Goal: Transaction & Acquisition: Purchase product/service

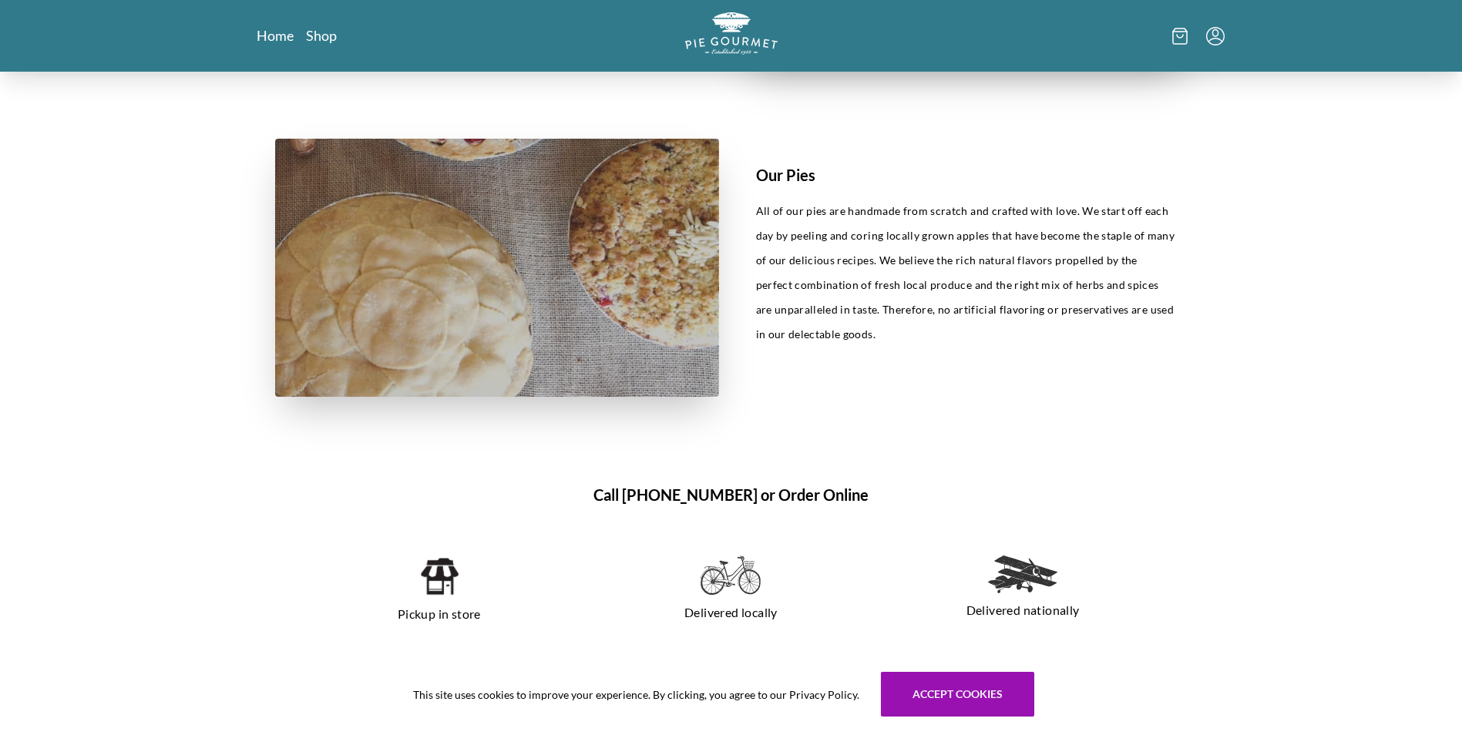
scroll to position [432, 0]
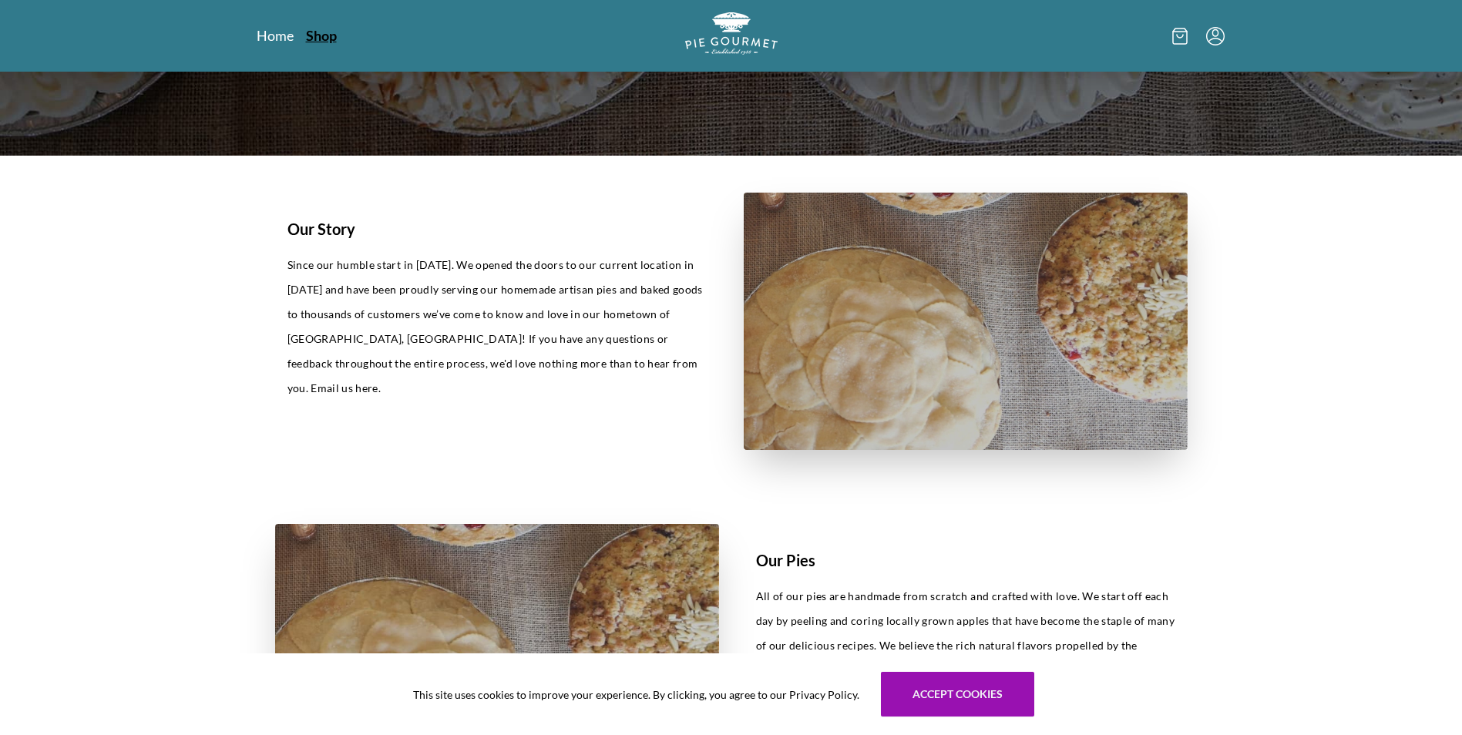
click at [328, 36] on link "Shop" at bounding box center [321, 35] width 31 height 18
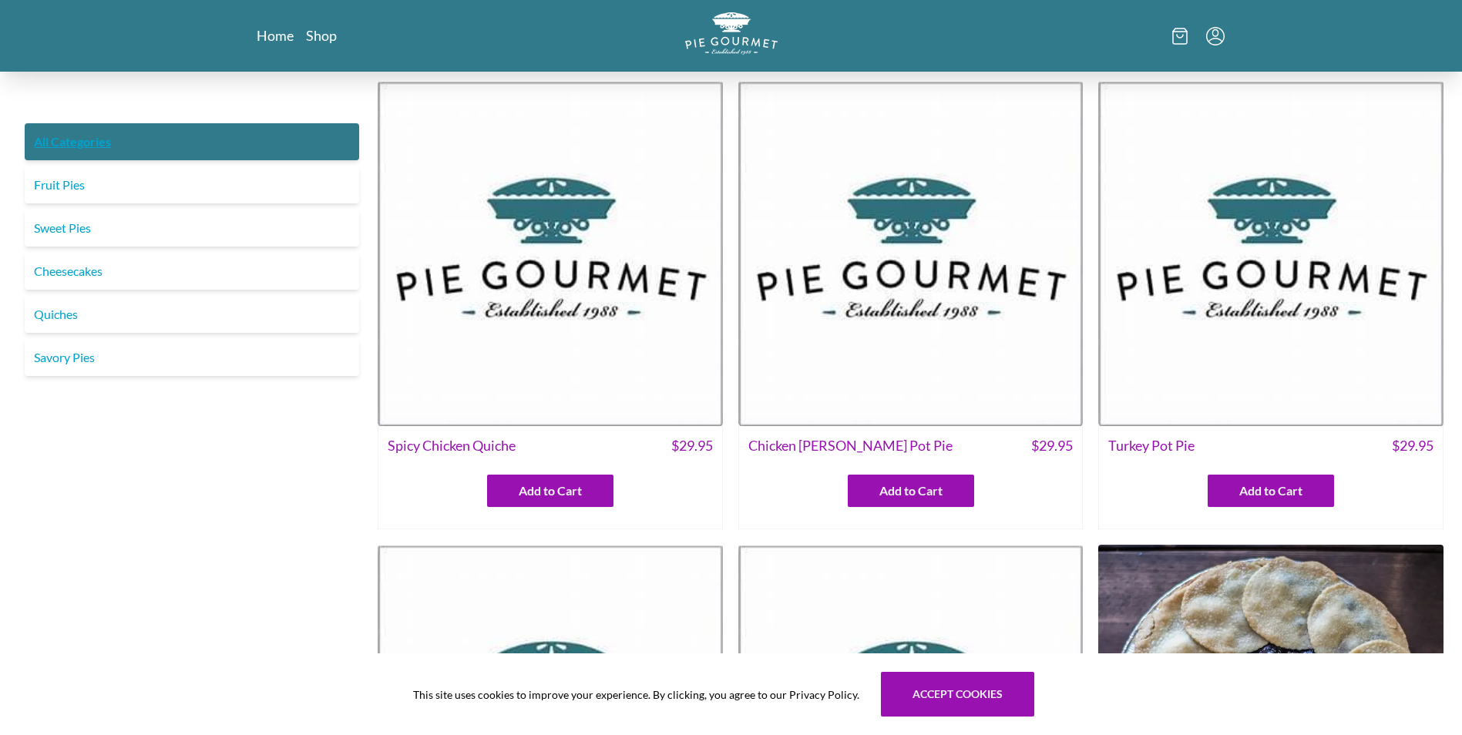
click at [79, 137] on link "All Categories" at bounding box center [192, 141] width 335 height 37
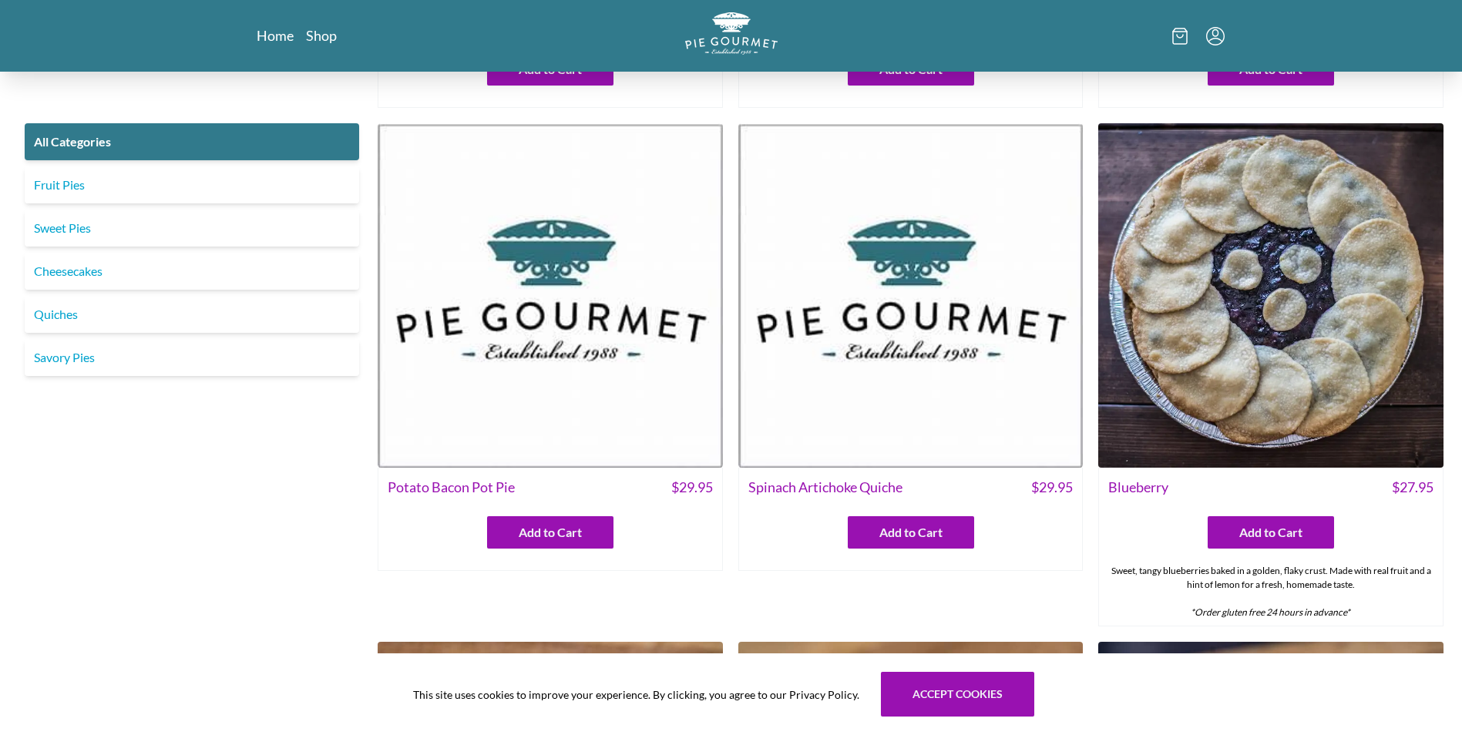
scroll to position [462, 0]
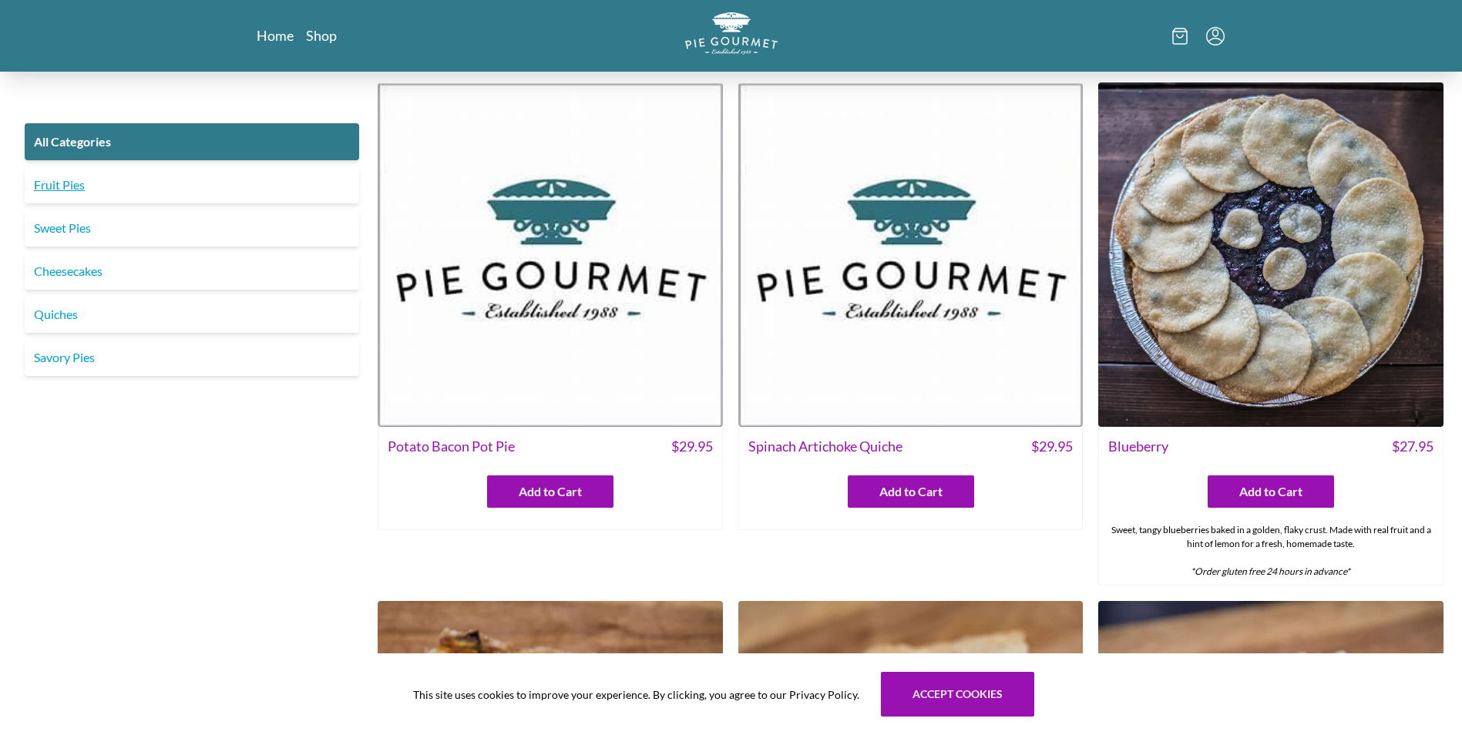
click at [58, 183] on link "Fruit Pies" at bounding box center [192, 184] width 335 height 37
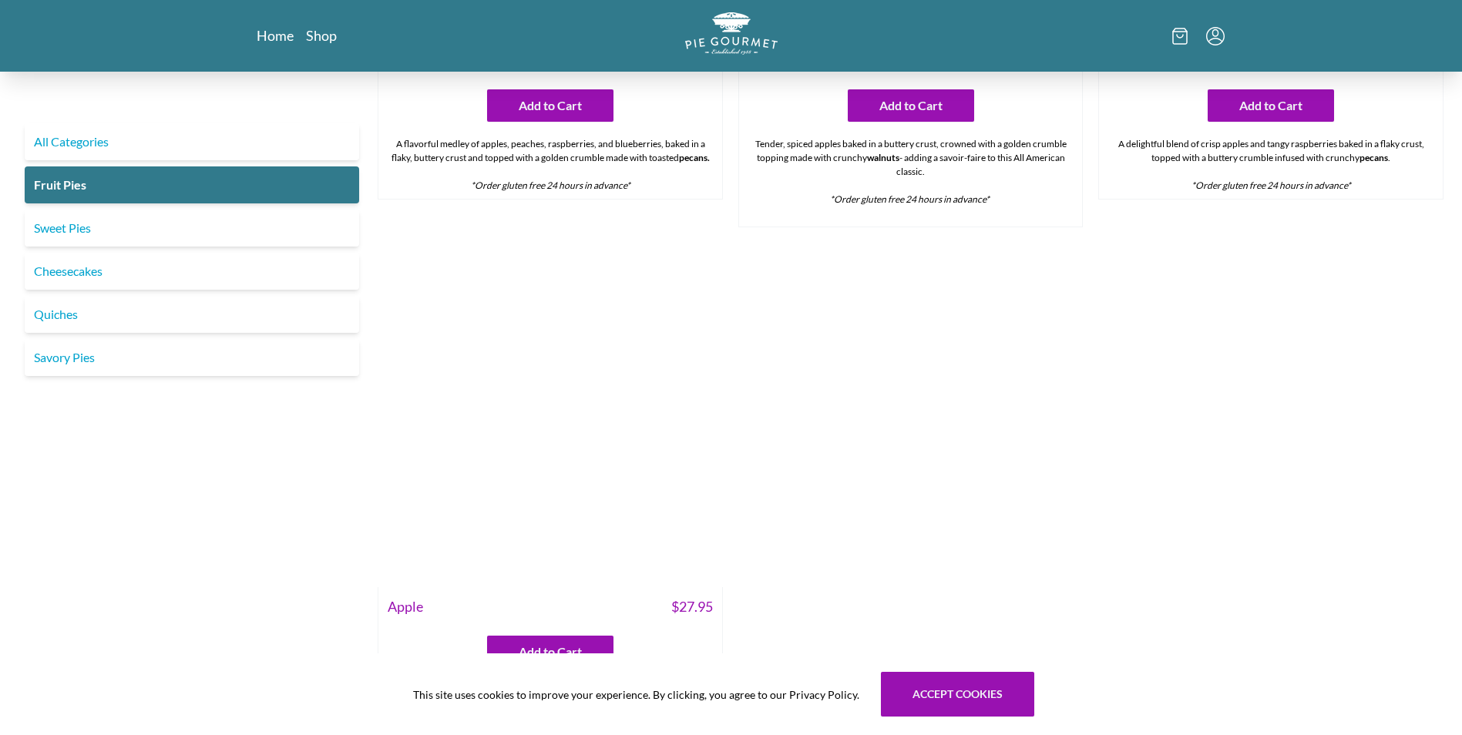
scroll to position [1465, 0]
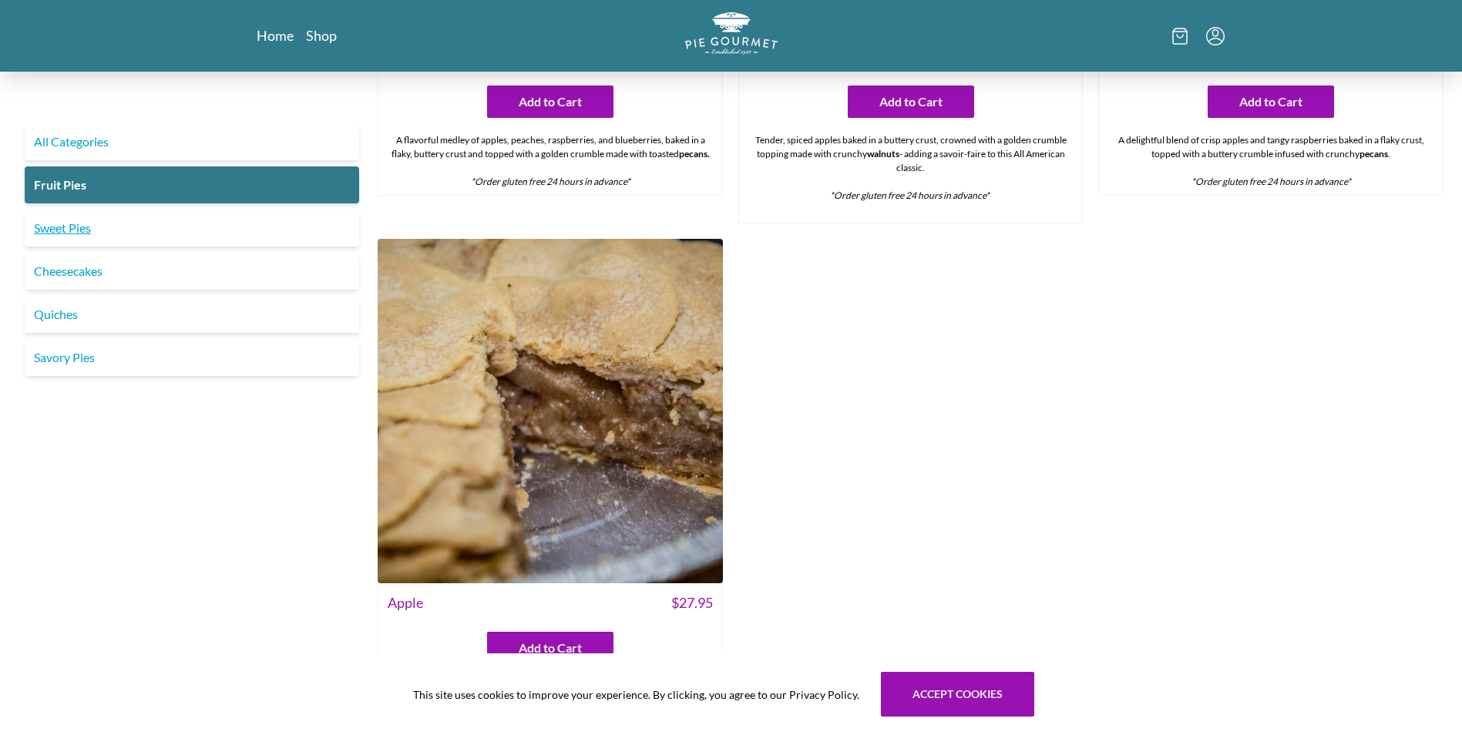
click at [57, 228] on link "Sweet Pies" at bounding box center [192, 228] width 335 height 37
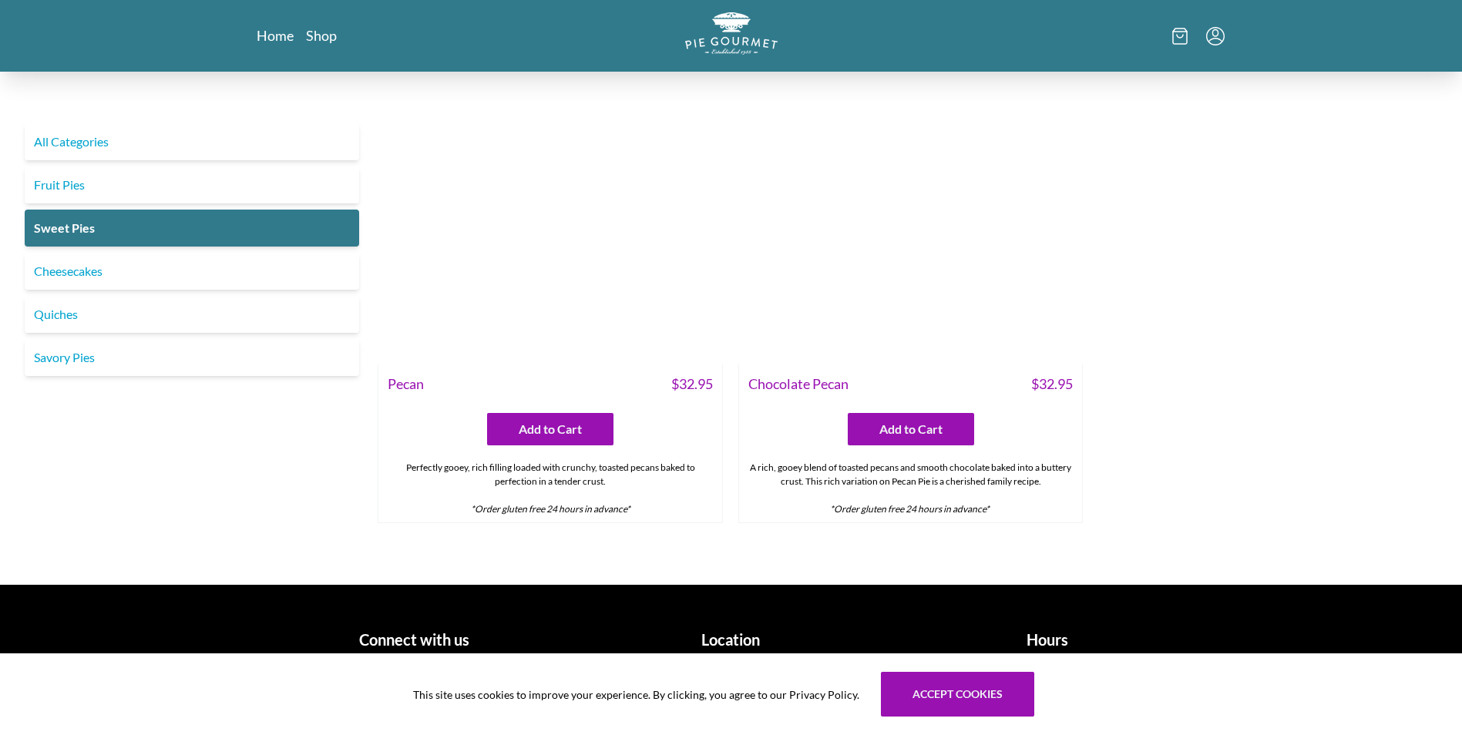
scroll to position [1186, 0]
